Goal: Entertainment & Leisure: Consume media (video, audio)

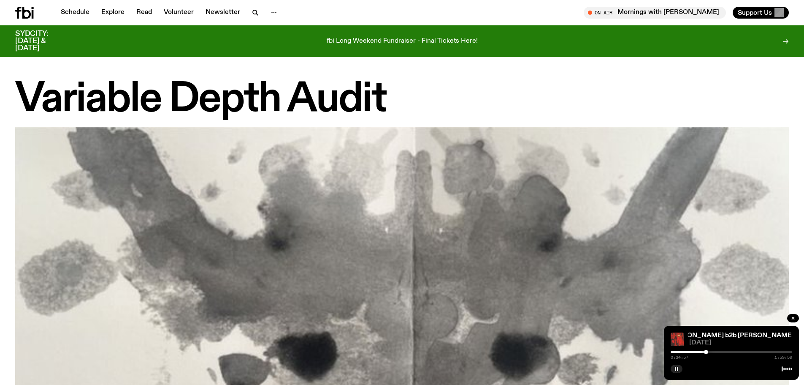
scroll to position [840, 0]
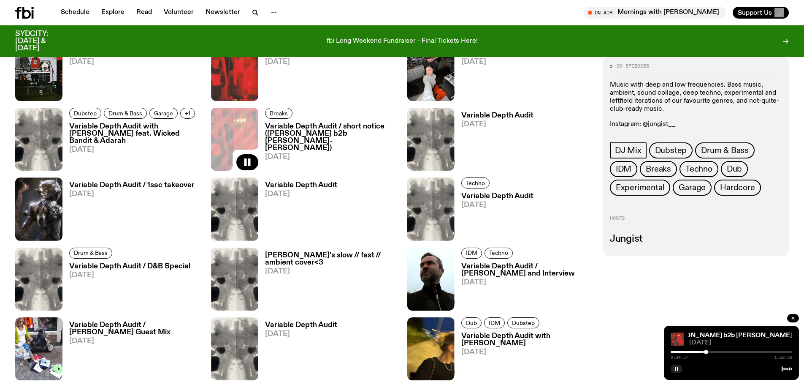
click at [710, 353] on div "0:34:57 1:59:59" at bounding box center [732, 354] width 122 height 10
click at [710, 351] on div at bounding box center [732, 352] width 122 height 2
click at [719, 351] on div at bounding box center [719, 352] width 4 height 4
click at [723, 351] on div at bounding box center [732, 352] width 122 height 2
click at [724, 351] on div at bounding box center [724, 352] width 4 height 4
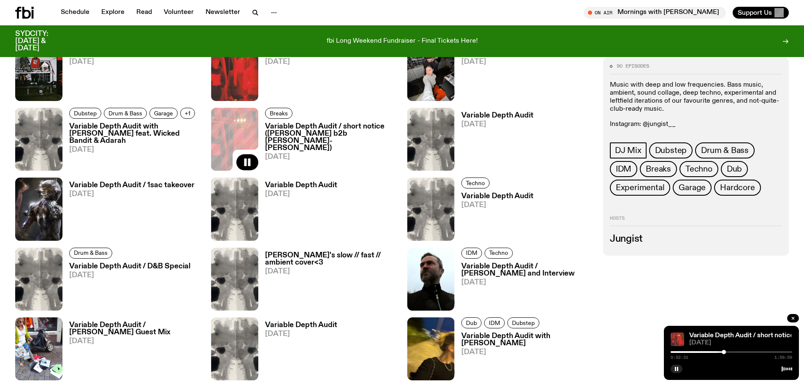
click at [726, 351] on div at bounding box center [724, 352] width 4 height 4
click at [727, 352] on div at bounding box center [727, 352] width 4 height 4
click at [730, 352] on div at bounding box center [728, 352] width 4 height 4
click at [679, 371] on icon "button" at bounding box center [676, 368] width 5 height 5
click at [677, 369] on rect "button" at bounding box center [677, 369] width 1 height 4
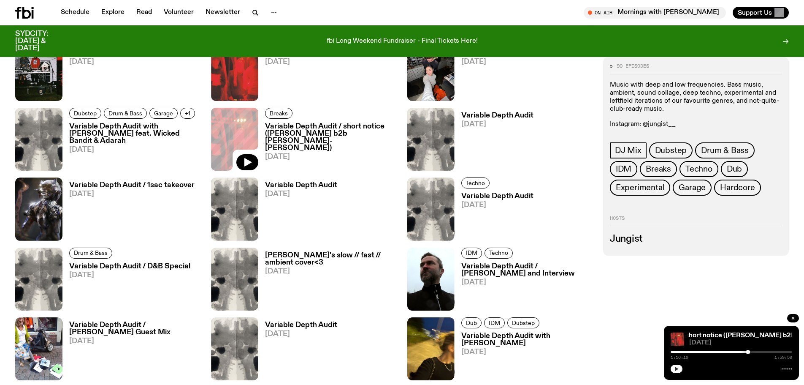
click at [677, 369] on icon "button" at bounding box center [677, 369] width 4 height 4
